Goal: Task Accomplishment & Management: Complete application form

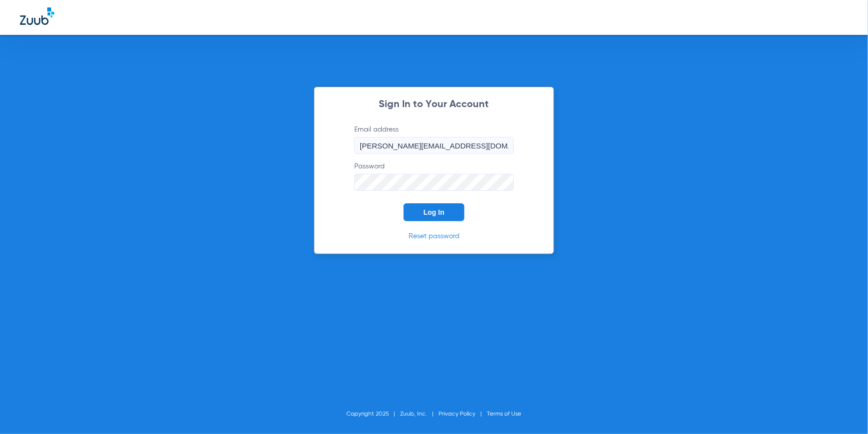
click at [429, 210] on span "Log In" at bounding box center [433, 212] width 21 height 8
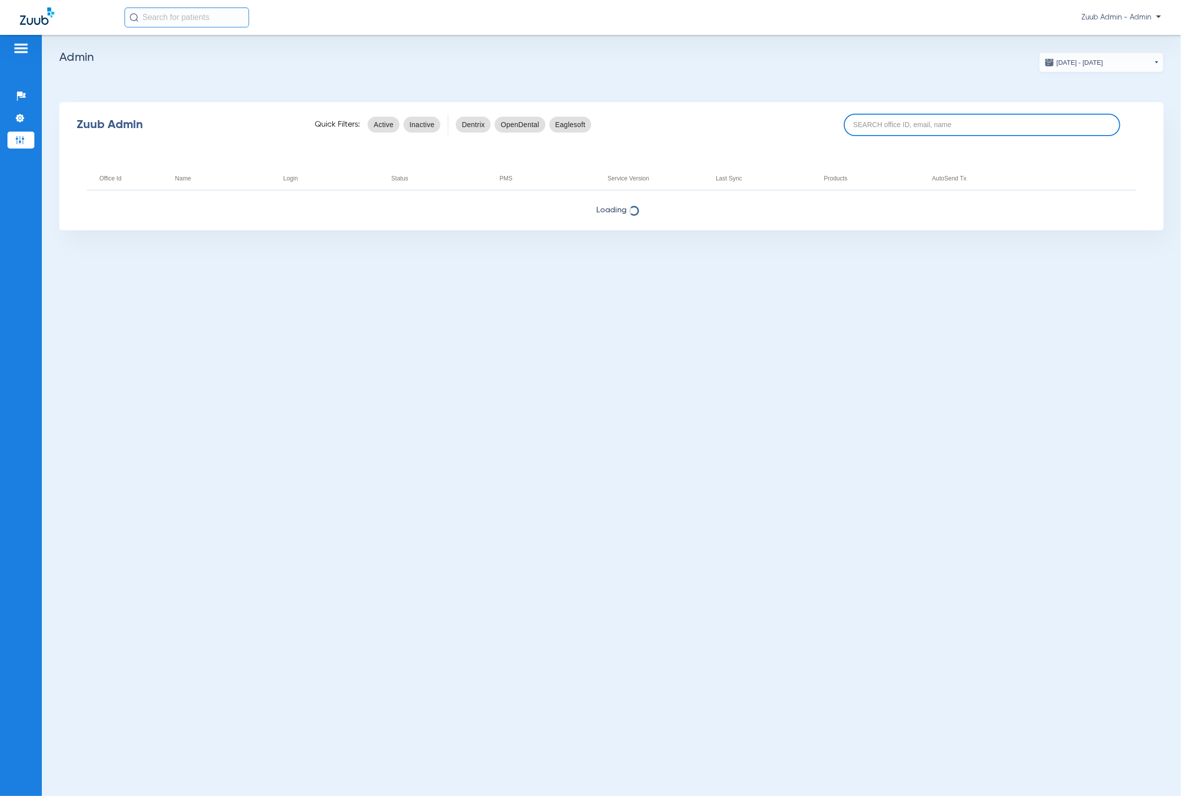
click at [867, 126] on input at bounding box center [982, 125] width 276 height 22
paste input "17007101"
type input "17007101"
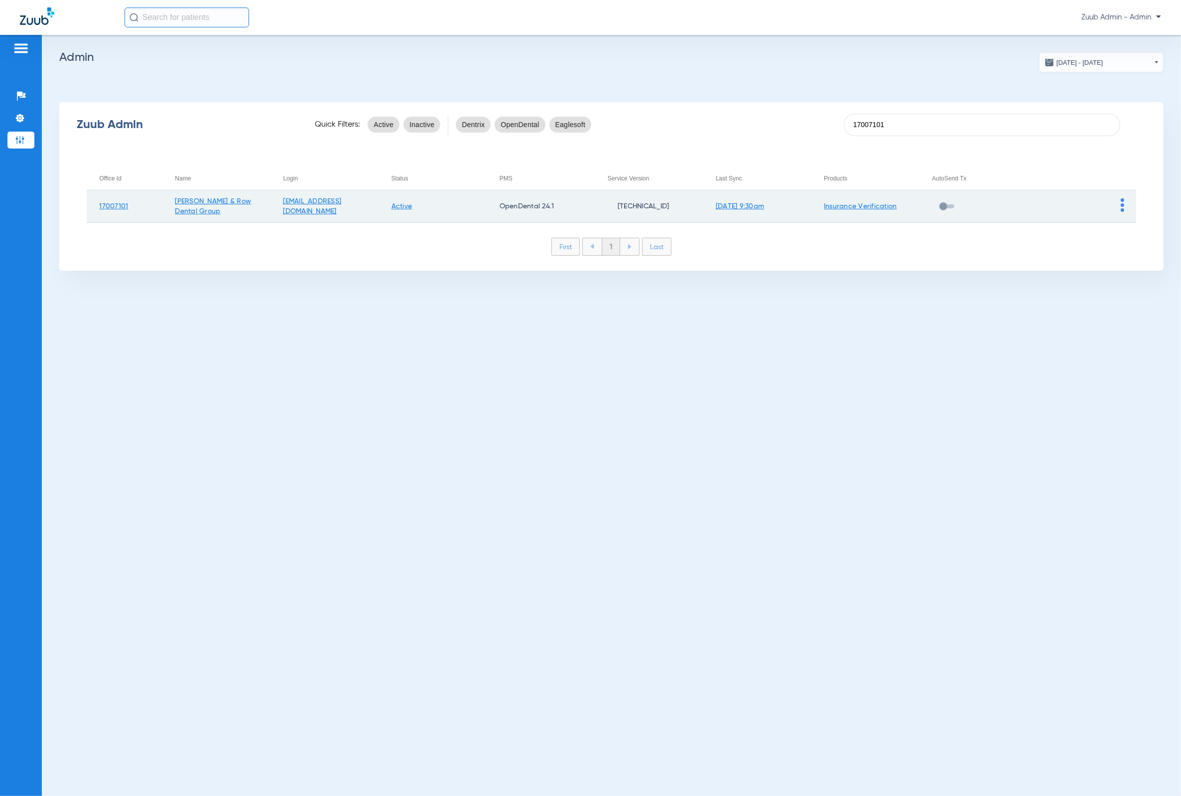
click at [867, 203] on img at bounding box center [1122, 204] width 3 height 13
click at [867, 223] on span "View Account" at bounding box center [1150, 226] width 42 height 7
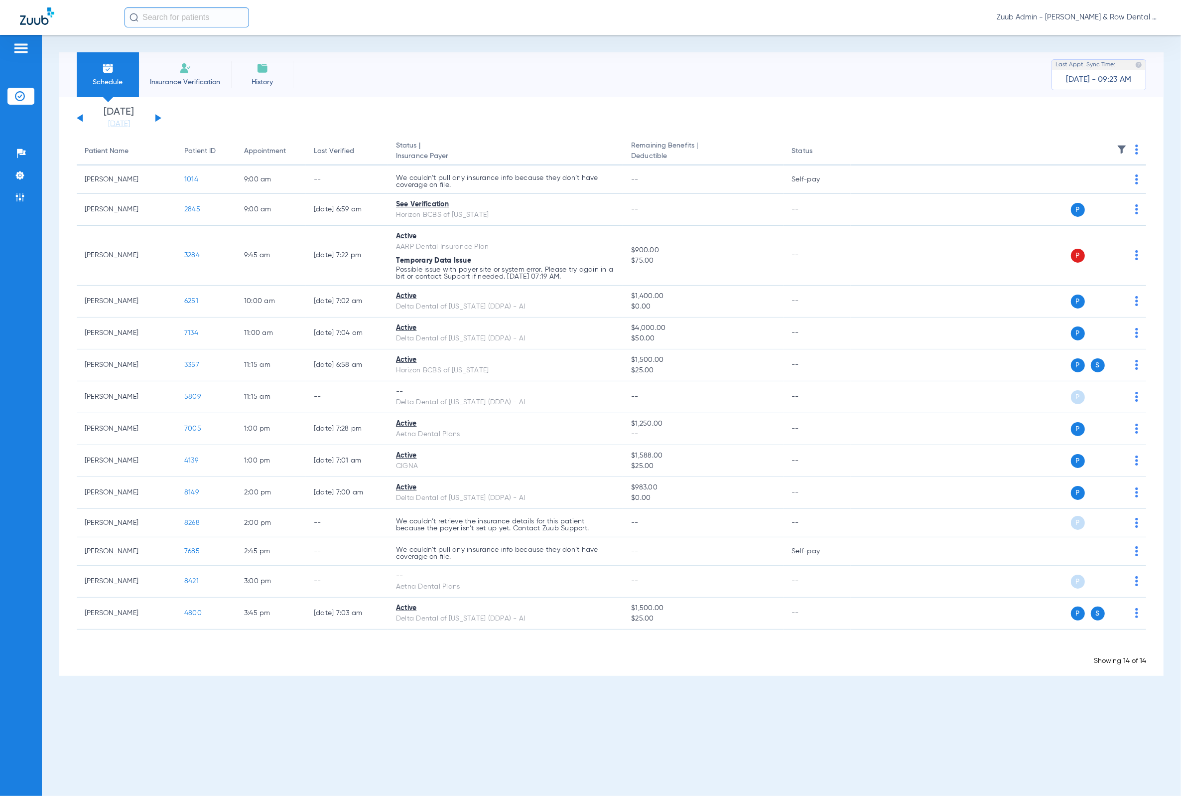
click at [126, 118] on li "[DATE] [DATE]" at bounding box center [119, 118] width 60 height 22
click at [104, 127] on link "[DATE]" at bounding box center [119, 124] width 60 height 10
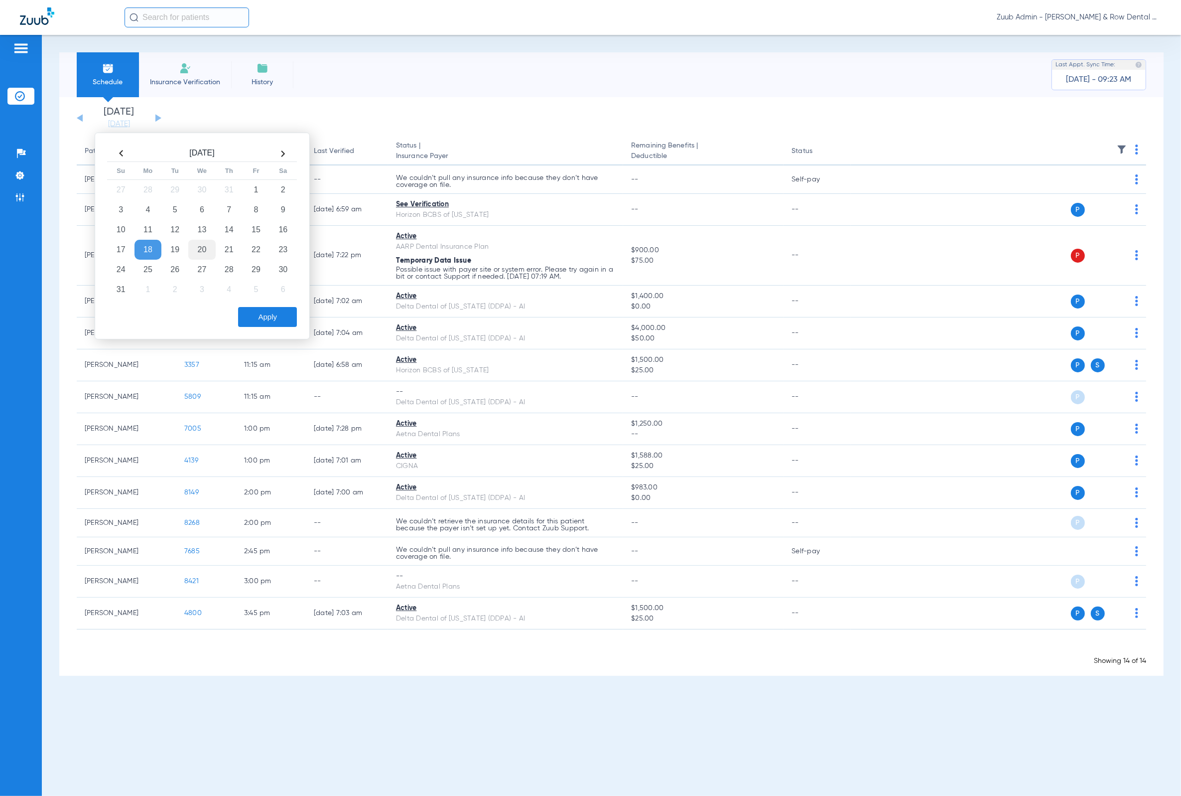
click at [192, 244] on td "20" at bounding box center [201, 250] width 27 height 20
click at [266, 322] on button "Apply" at bounding box center [267, 317] width 59 height 20
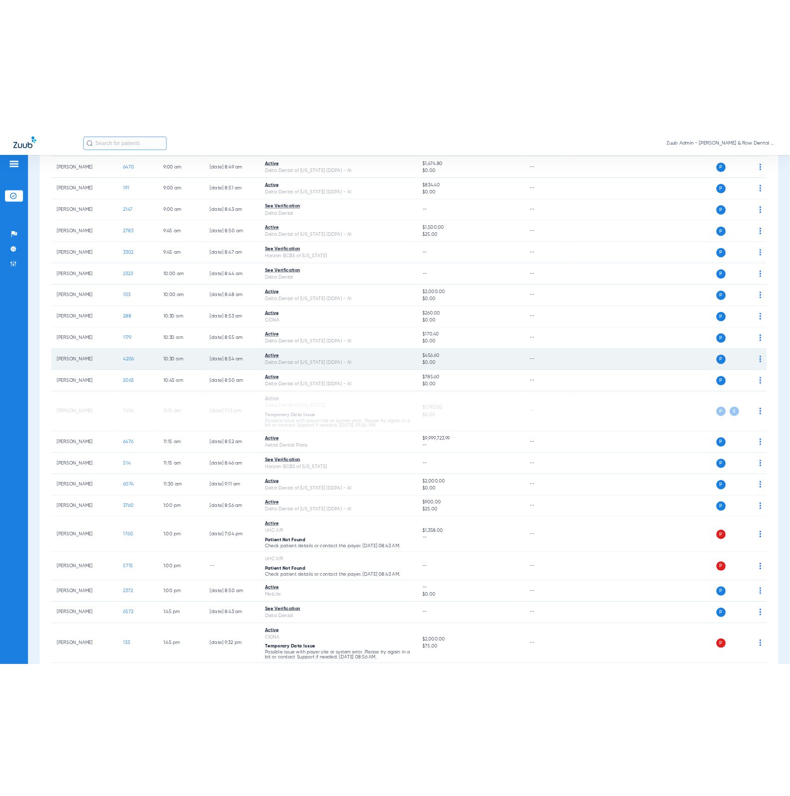
scroll to position [239, 0]
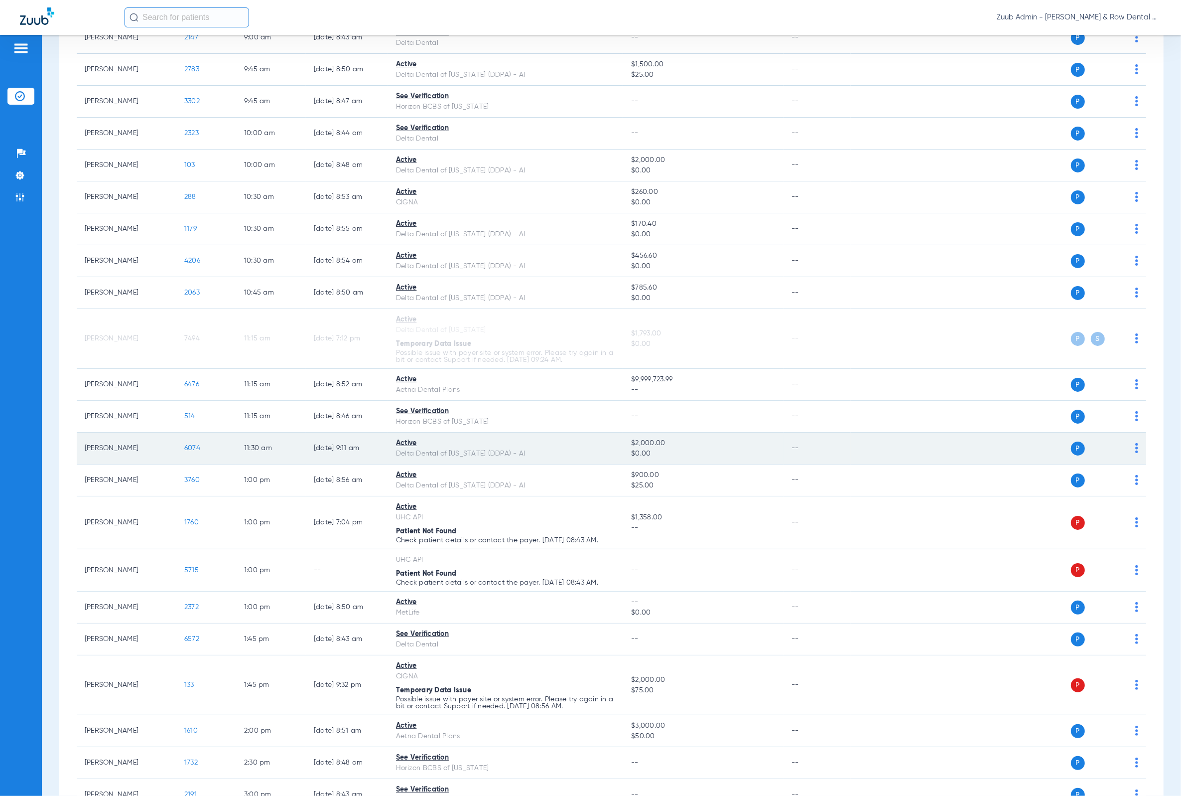
click at [196, 433] on span "6074" at bounding box center [192, 447] width 16 height 7
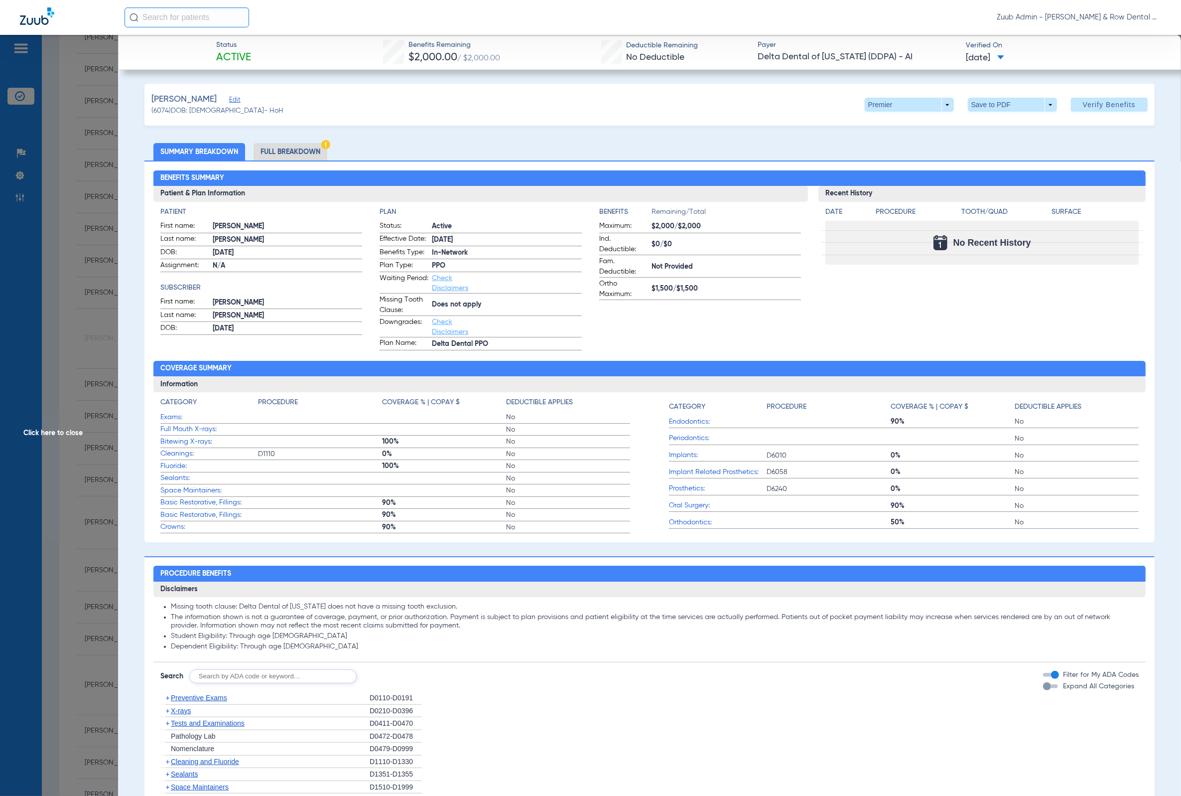
click at [229, 103] on span "Edit" at bounding box center [233, 100] width 9 height 9
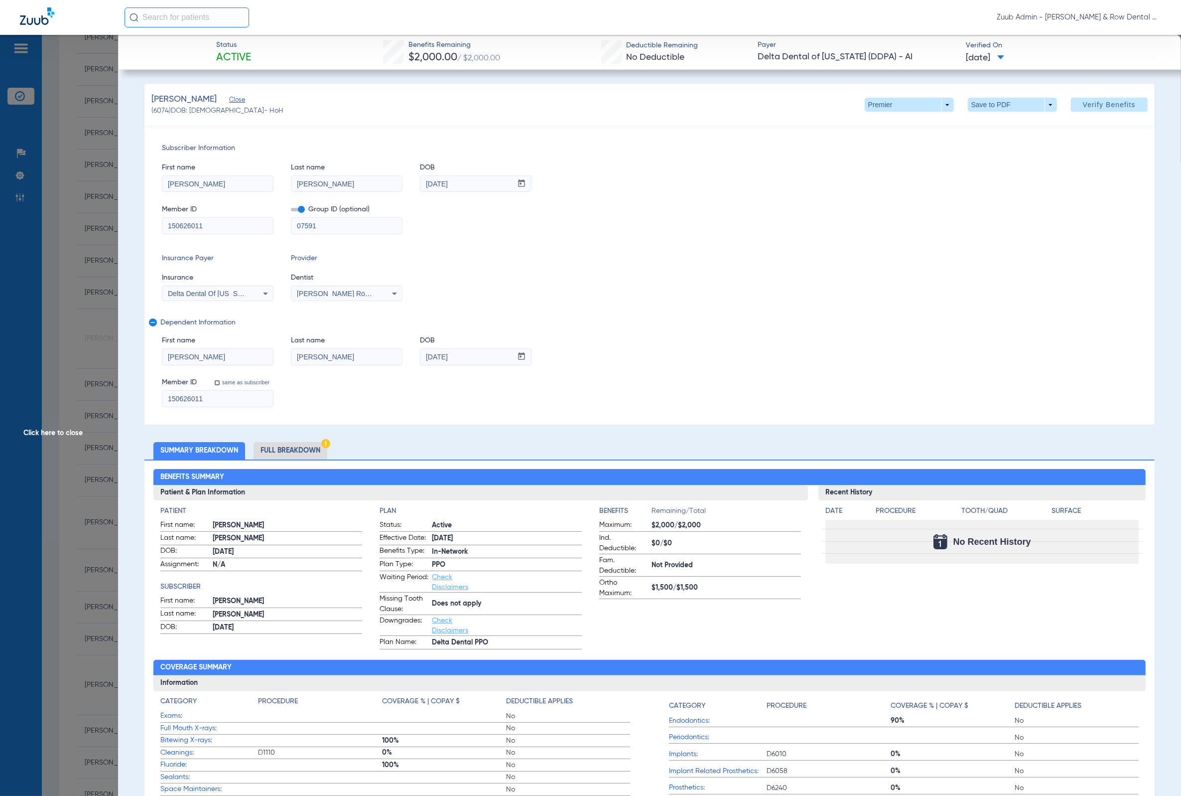
click at [307, 433] on li "Full Breakdown" at bounding box center [291, 450] width 74 height 17
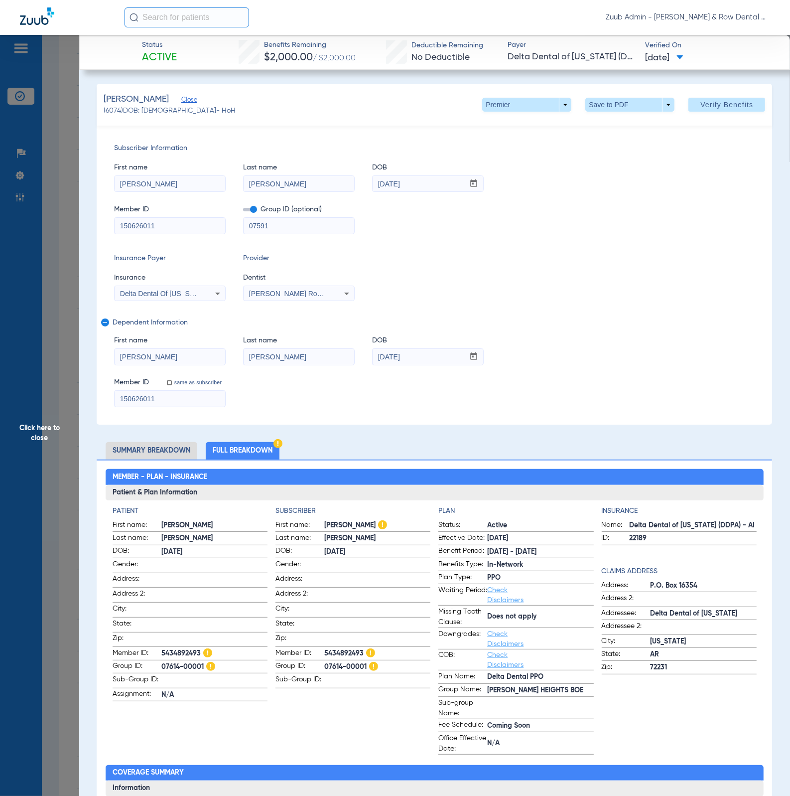
click at [188, 234] on input "150626011" at bounding box center [170, 226] width 111 height 16
click at [189, 232] on input "150626011" at bounding box center [170, 226] width 111 height 16
click at [196, 180] on input "[PERSON_NAME]" at bounding box center [170, 184] width 111 height 16
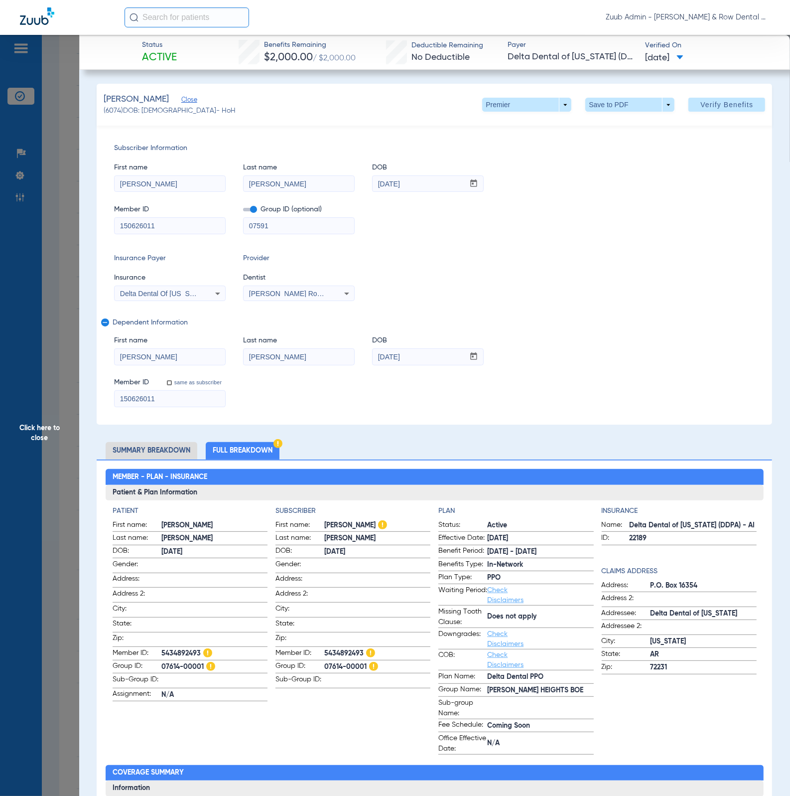
click at [314, 181] on input "[PERSON_NAME]" at bounding box center [299, 184] width 111 height 16
click at [172, 221] on input "150626011" at bounding box center [170, 226] width 111 height 16
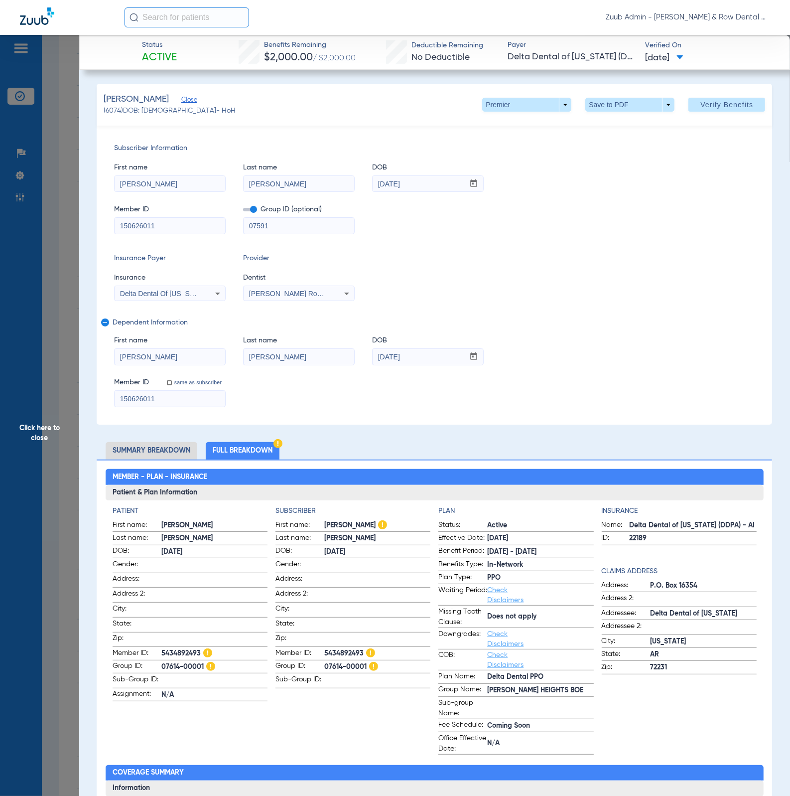
click at [172, 221] on input "150626011" at bounding box center [170, 226] width 111 height 16
click at [55, 165] on span "Click here to close" at bounding box center [39, 433] width 79 height 796
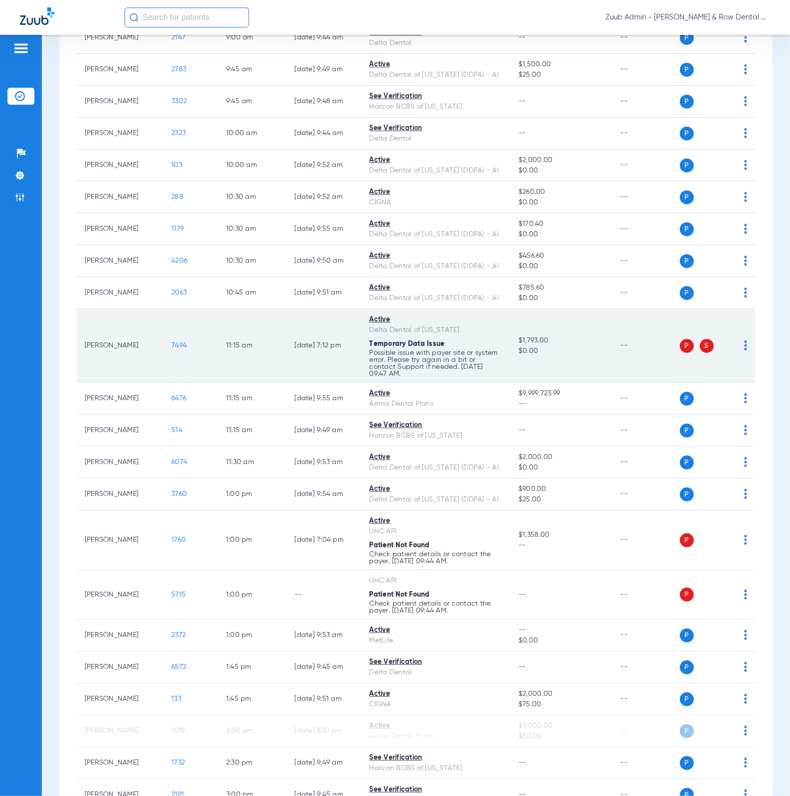
click at [175, 343] on span "7494" at bounding box center [178, 345] width 15 height 7
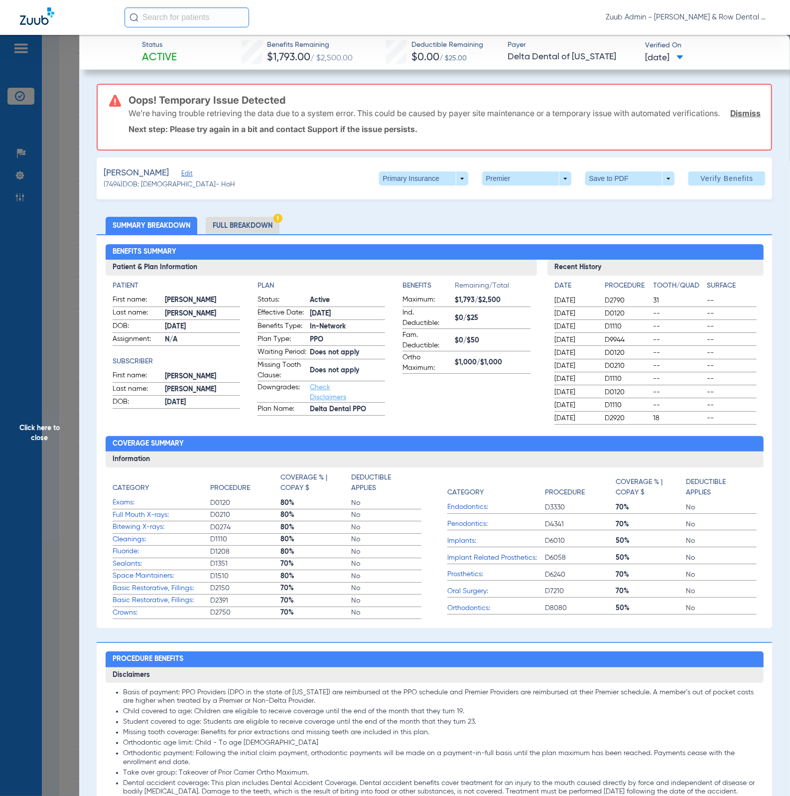
drag, startPoint x: 62, startPoint y: 120, endPoint x: 135, endPoint y: 34, distance: 112.1
click at [63, 120] on span "Click here to close" at bounding box center [39, 433] width 79 height 796
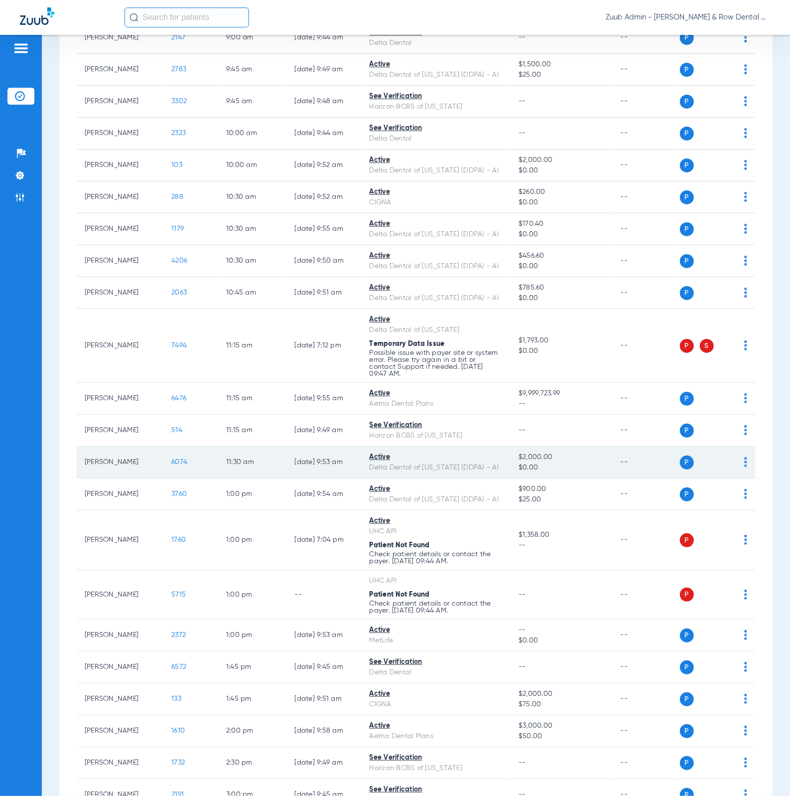
click at [171, 433] on span "6074" at bounding box center [179, 461] width 16 height 7
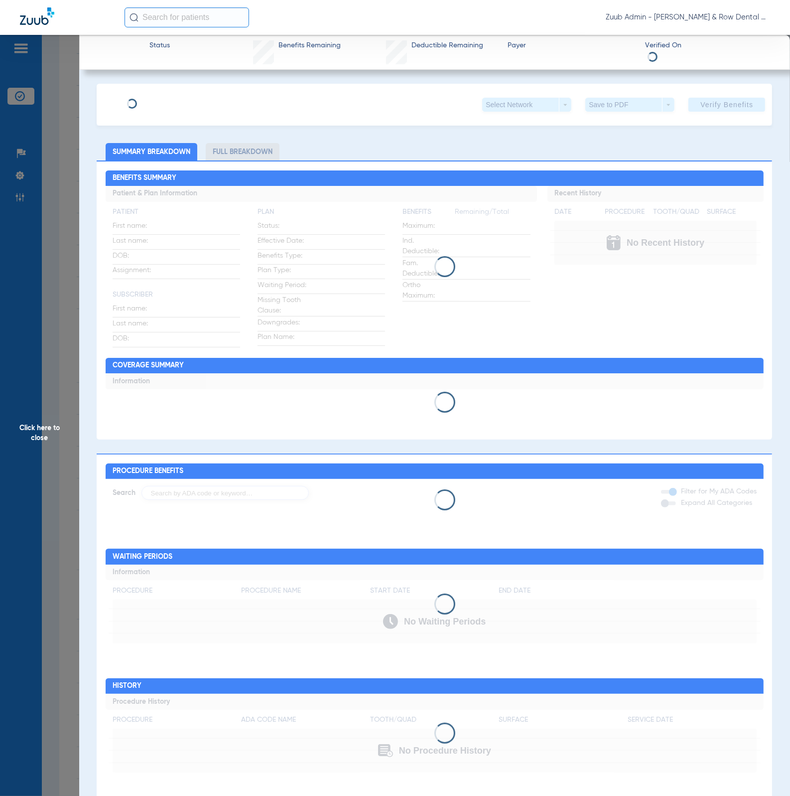
type input "[PERSON_NAME]"
type input "[DATE]"
type input "143746459"
type input "76140001"
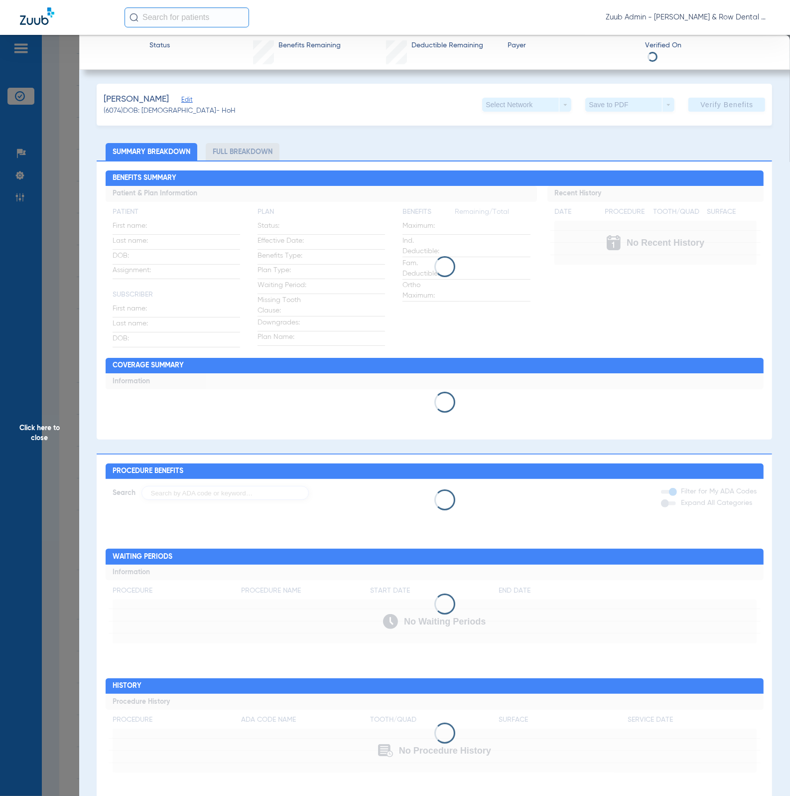
click at [181, 100] on span "Edit" at bounding box center [185, 100] width 9 height 9
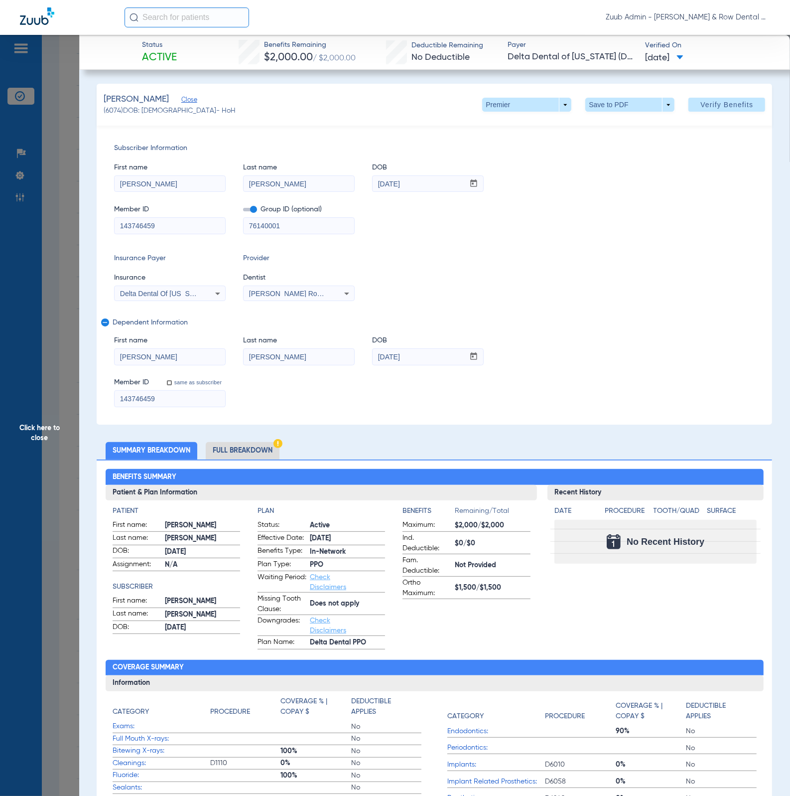
drag, startPoint x: 237, startPoint y: 446, endPoint x: 195, endPoint y: 446, distance: 42.3
click at [237, 433] on li "Full Breakdown" at bounding box center [243, 450] width 74 height 17
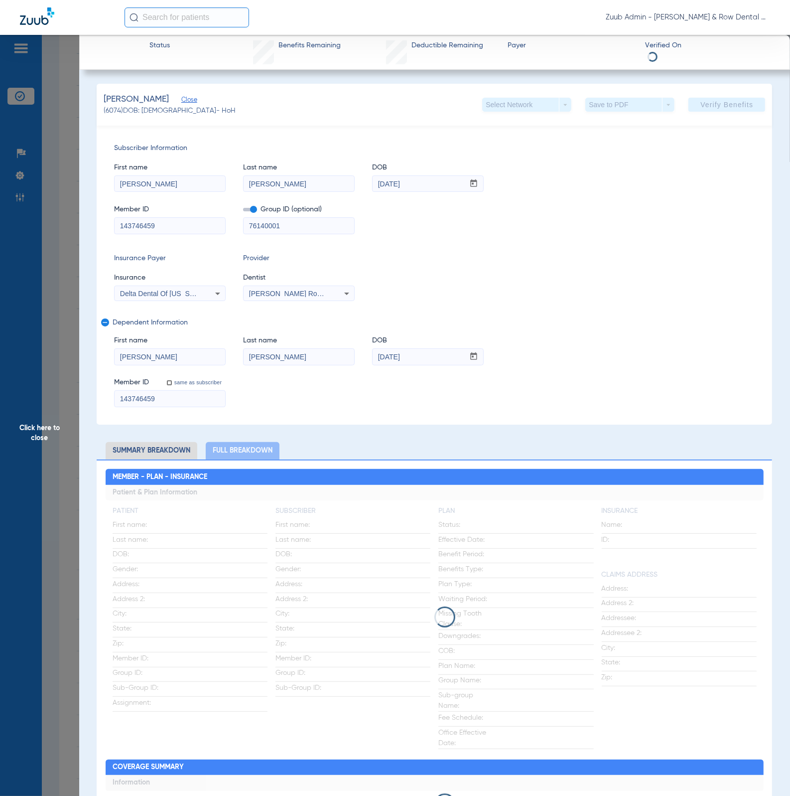
click at [153, 433] on li "Summary Breakdown" at bounding box center [152, 450] width 92 height 17
click at [64, 363] on span "Click here to close" at bounding box center [39, 433] width 79 height 796
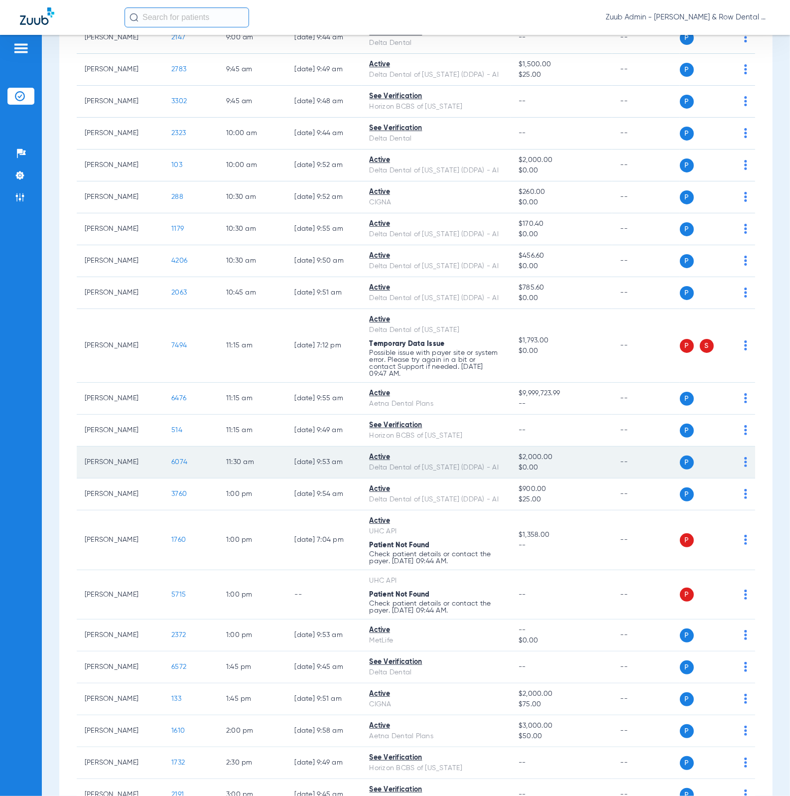
click at [171, 433] on span "6074" at bounding box center [179, 461] width 16 height 7
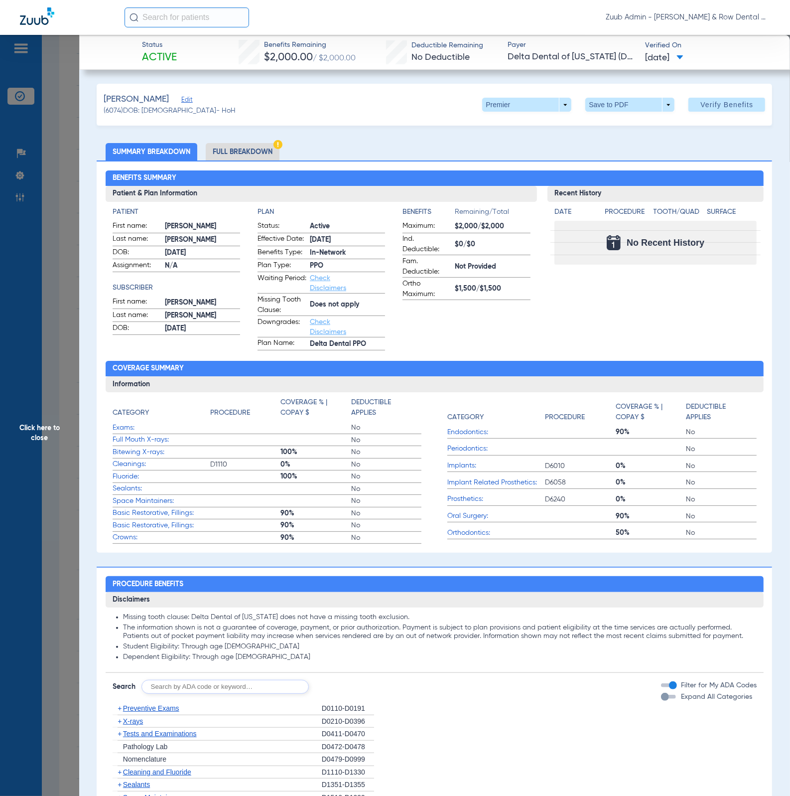
click at [52, 278] on span "Click here to close" at bounding box center [39, 433] width 79 height 796
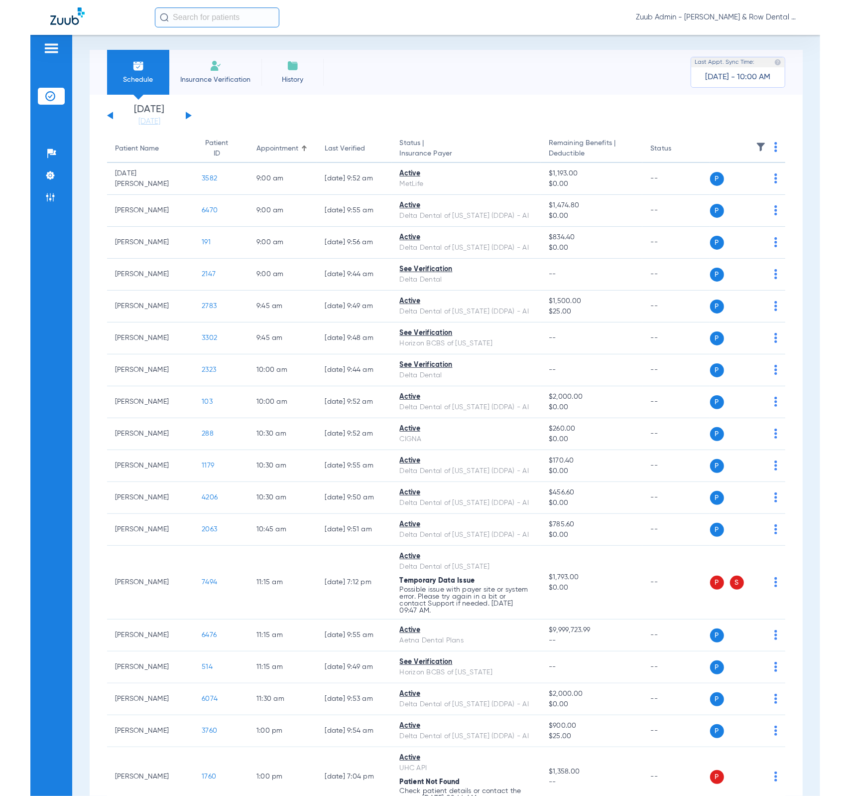
scroll to position [0, 0]
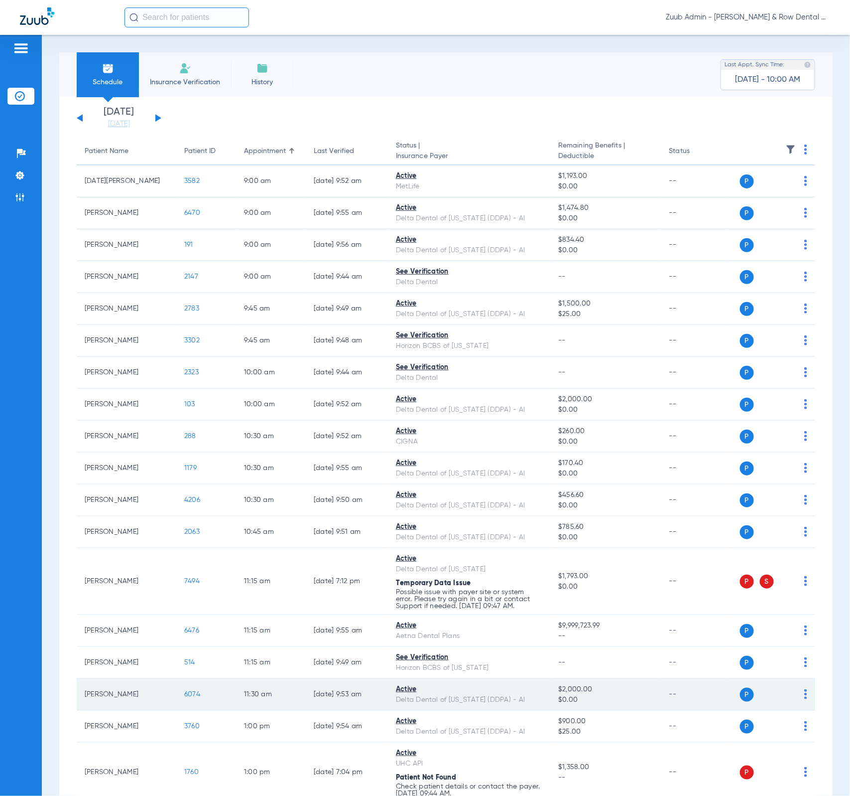
click at [191, 433] on td "6074" at bounding box center [206, 695] width 60 height 32
click at [192, 433] on span "6074" at bounding box center [192, 693] width 16 height 7
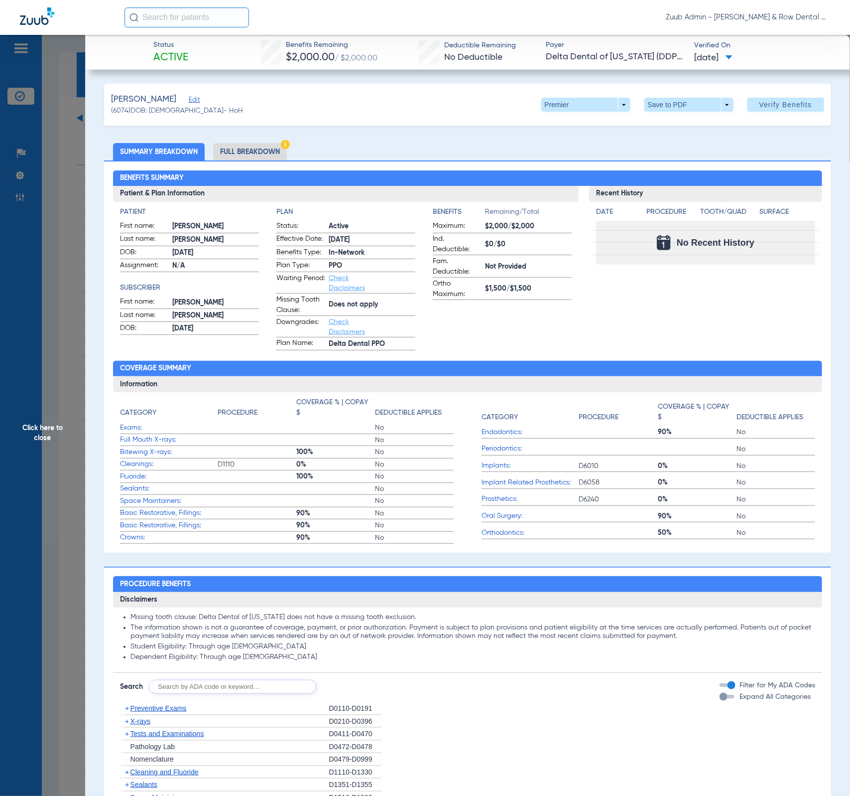
click at [52, 204] on span "Click here to close" at bounding box center [42, 433] width 85 height 796
